Goal: Task Accomplishment & Management: Use online tool/utility

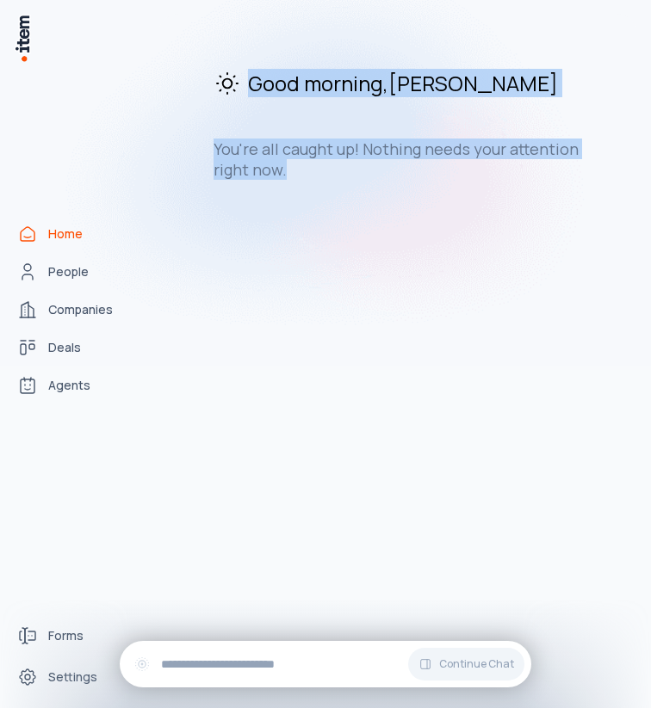
drag, startPoint x: 324, startPoint y: 81, endPoint x: 452, endPoint y: 167, distance: 154.4
click at [452, 167] on div "Good morning , [PERSON_NAME] You're all caught up! Nothing needs your attention…" at bounding box center [397, 124] width 368 height 111
click at [65, 390] on span "Agents" at bounding box center [69, 385] width 42 height 17
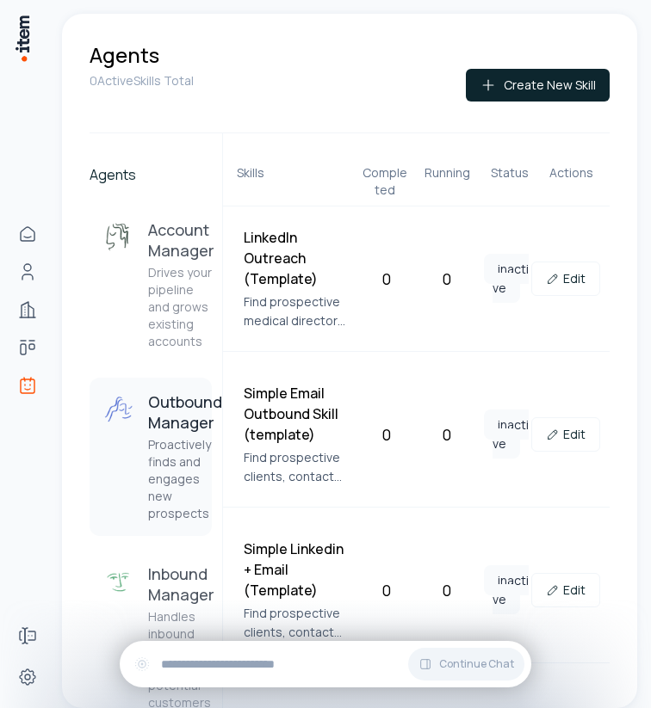
scroll to position [162, 0]
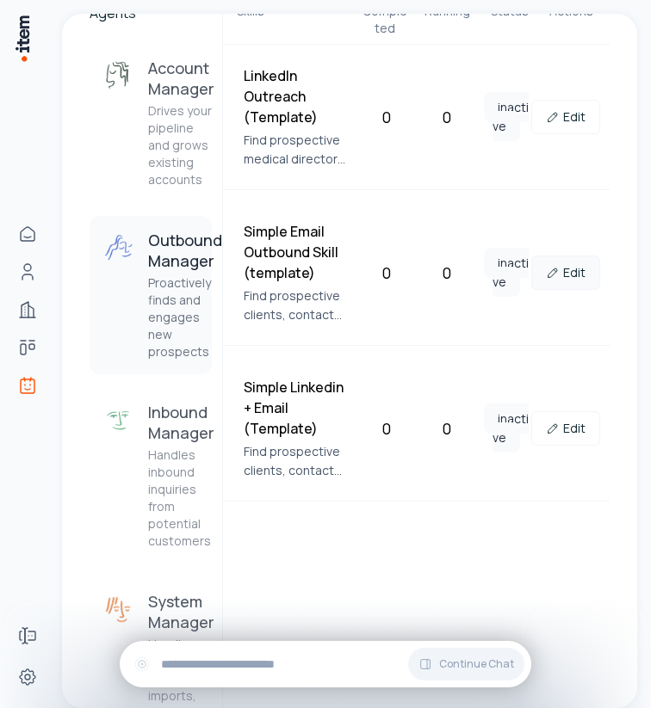
click at [564, 279] on link "Edit" at bounding box center [565, 273] width 69 height 34
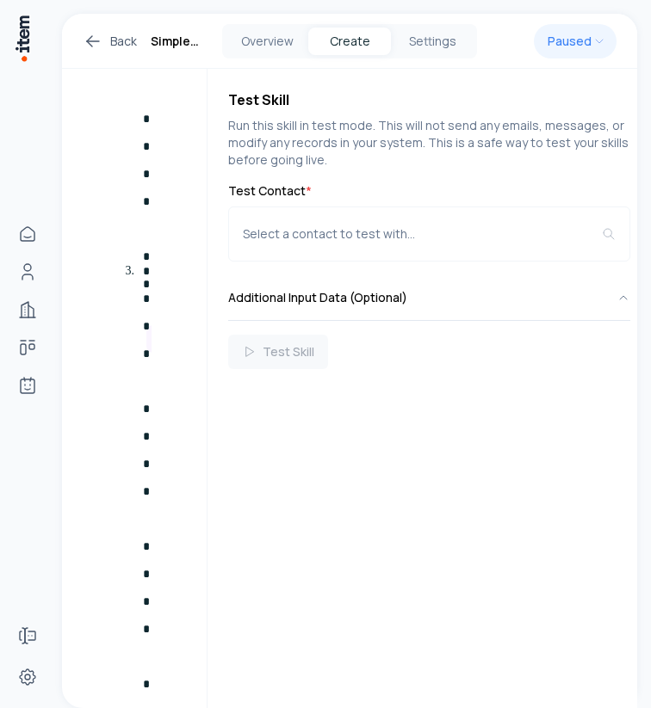
scroll to position [1484, 0]
